Goal: Information Seeking & Learning: Learn about a topic

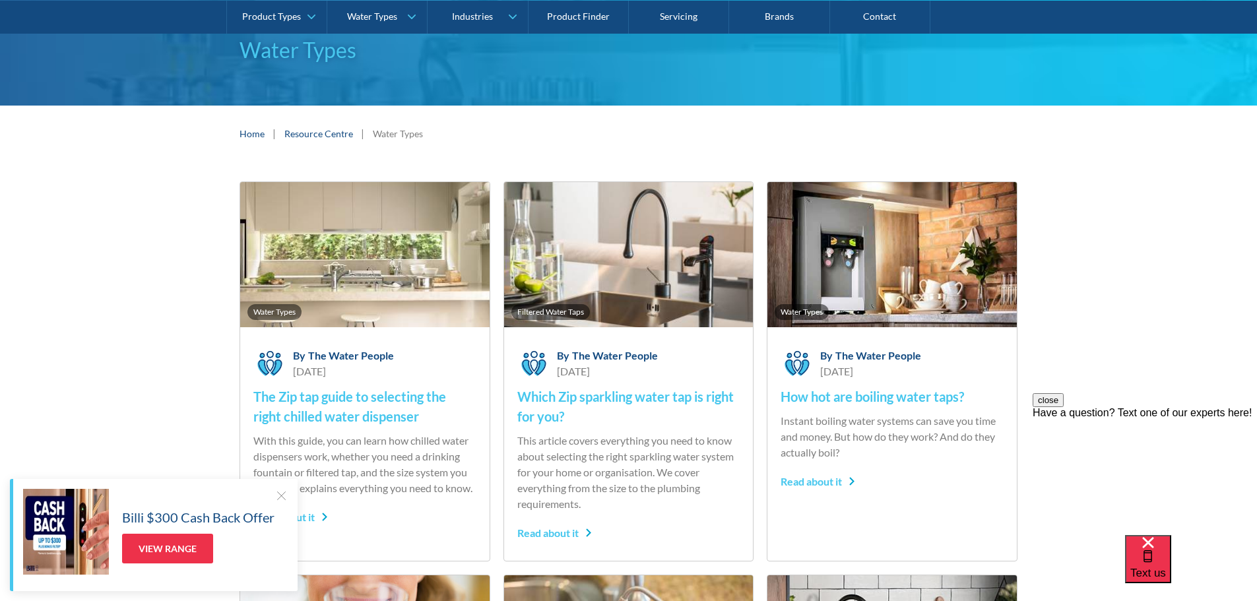
scroll to position [198, 0]
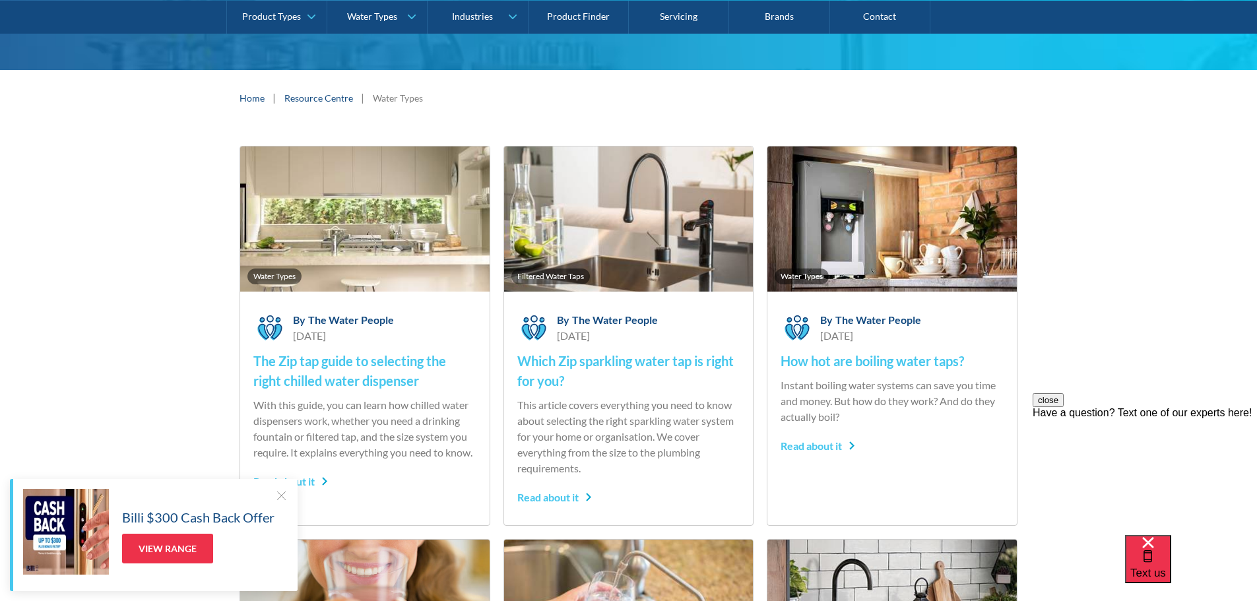
click at [320, 98] on link "Resource Centre" at bounding box center [318, 98] width 69 height 14
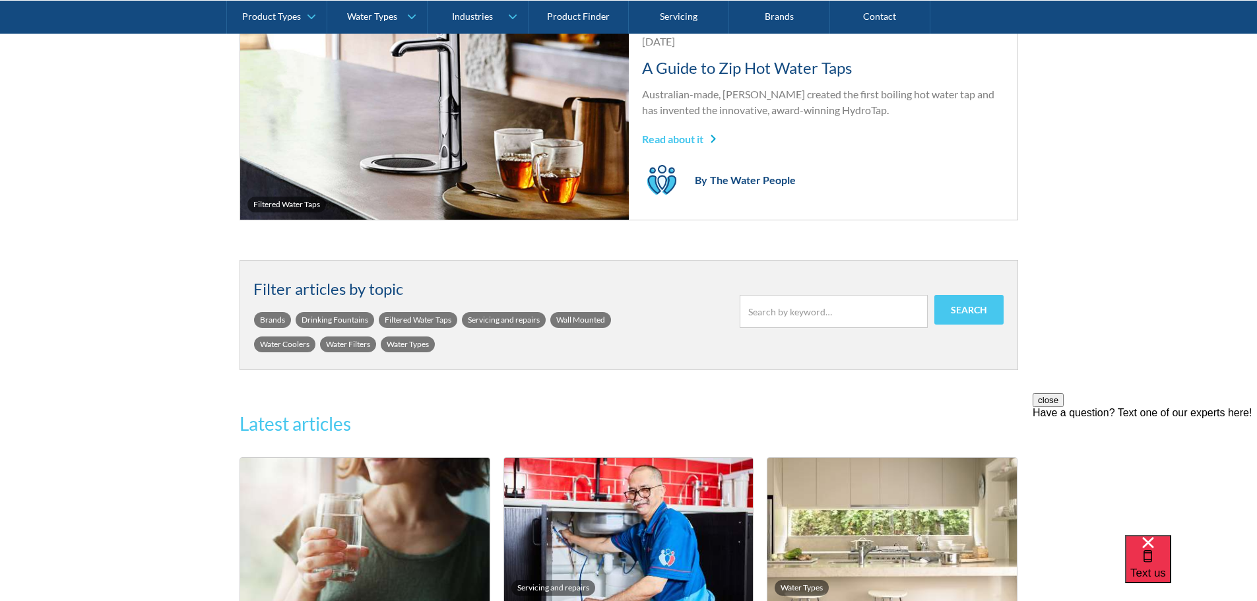
scroll to position [330, 0]
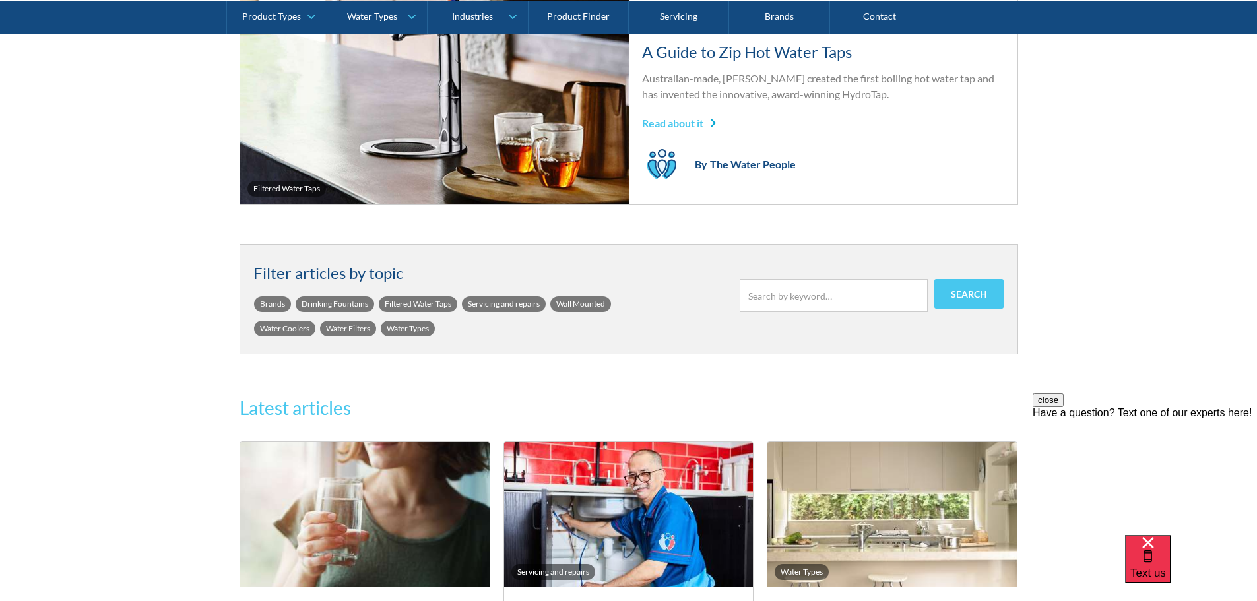
click at [391, 321] on link "Water Types" at bounding box center [408, 329] width 54 height 16
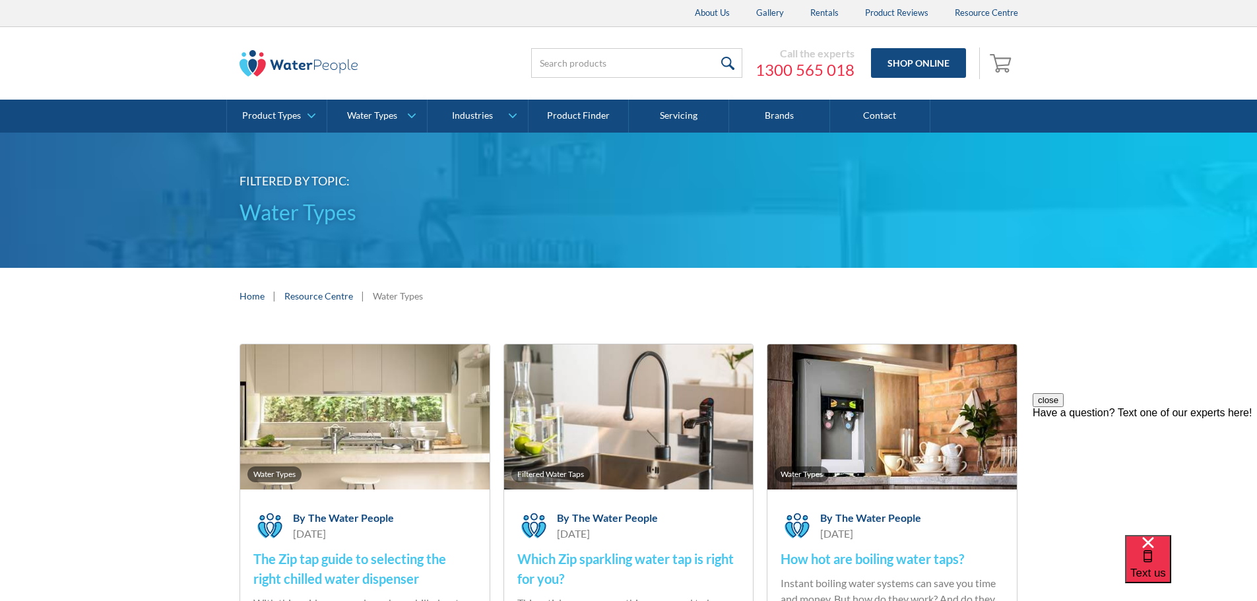
click at [341, 298] on link "Resource Centre" at bounding box center [318, 296] width 69 height 14
